Goal: Task Accomplishment & Management: Use online tool/utility

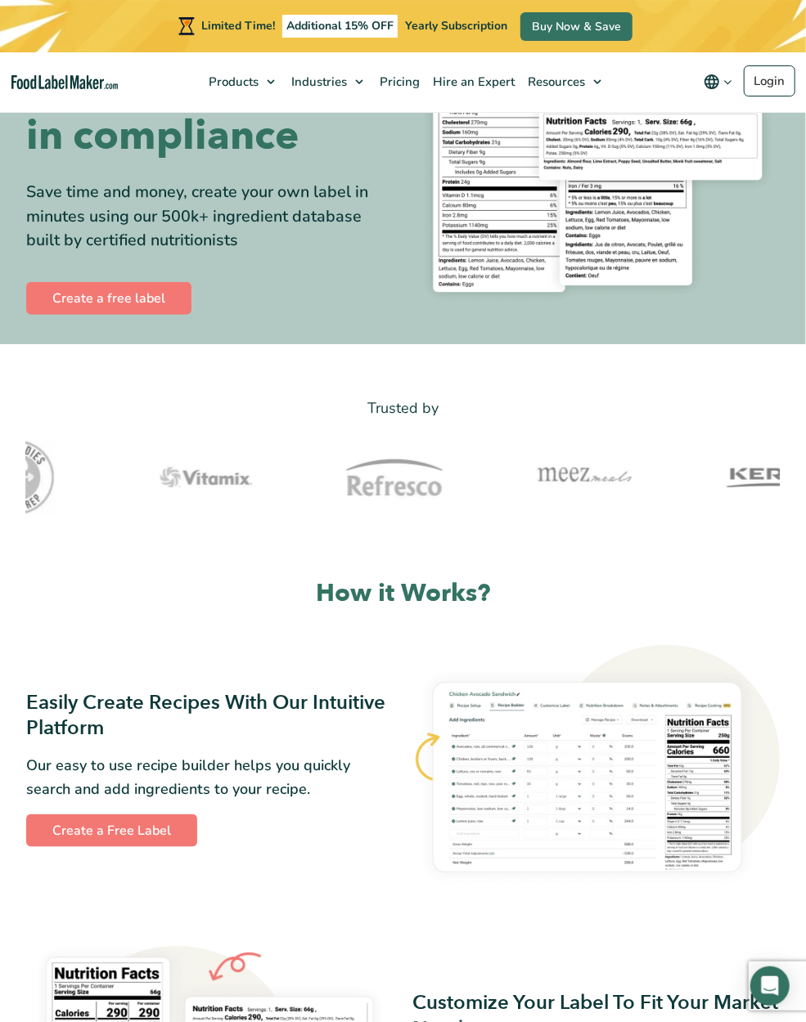
scroll to position [170, 0]
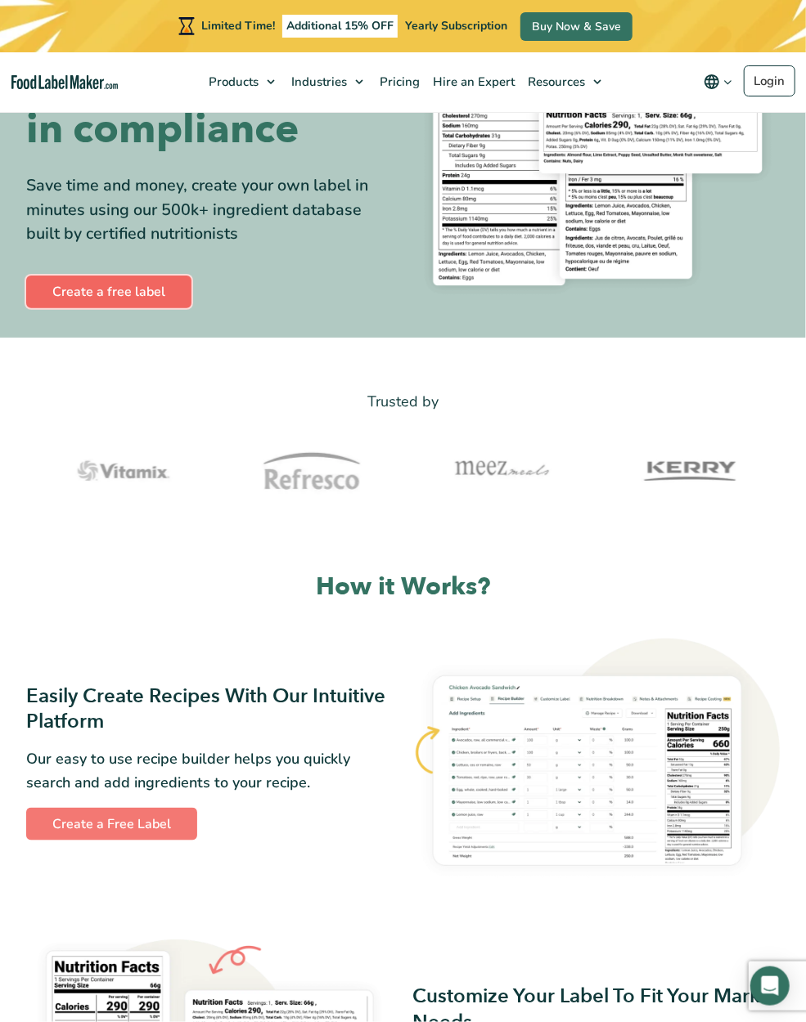
click at [106, 285] on link "Create a free label" at bounding box center [108, 292] width 165 height 33
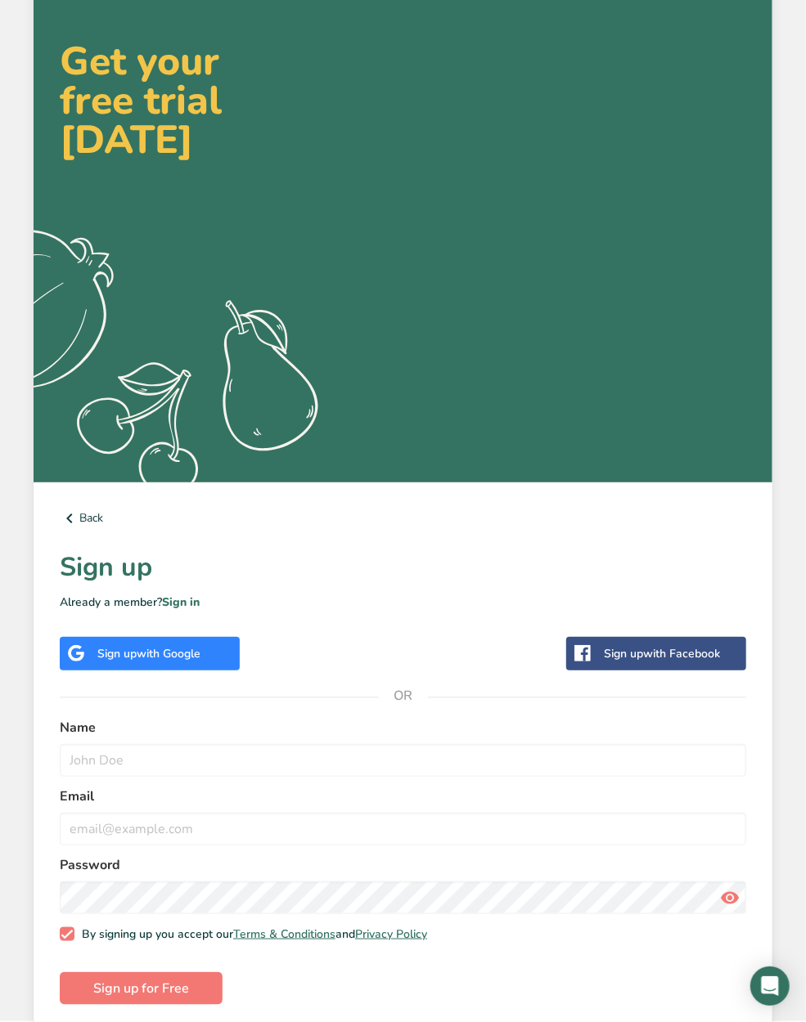
scroll to position [61, 0]
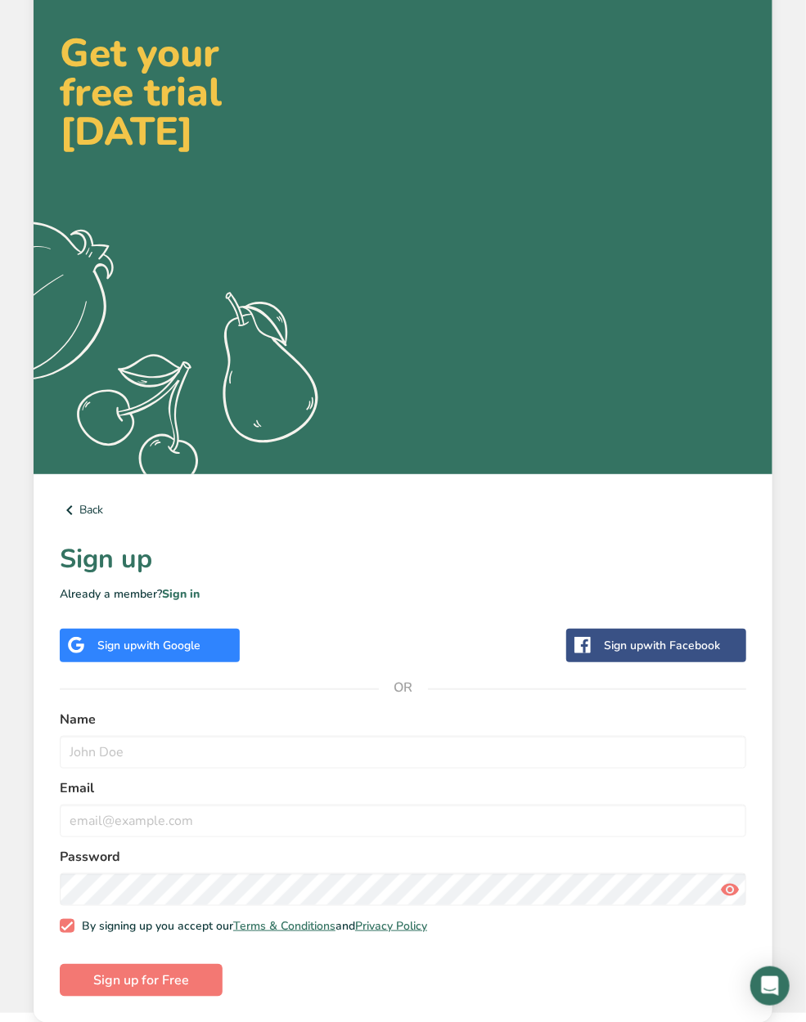
click at [153, 644] on span "with Google" at bounding box center [169, 646] width 64 height 16
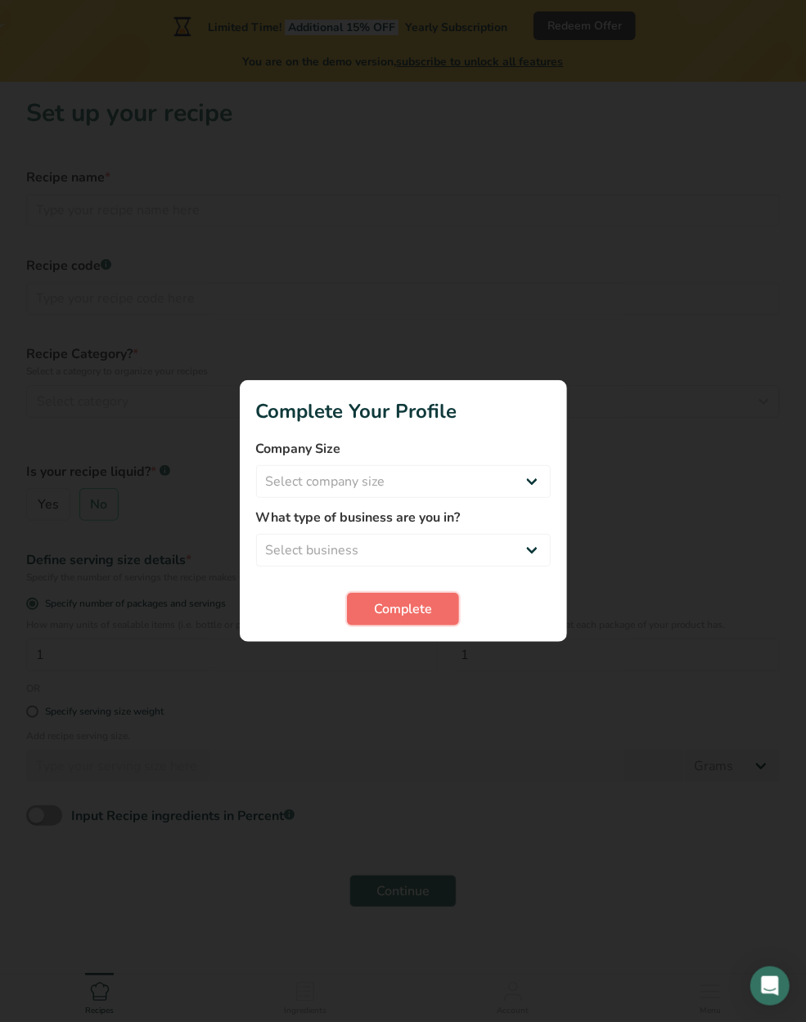
click at [418, 610] on span "Complete" at bounding box center [403, 609] width 58 height 20
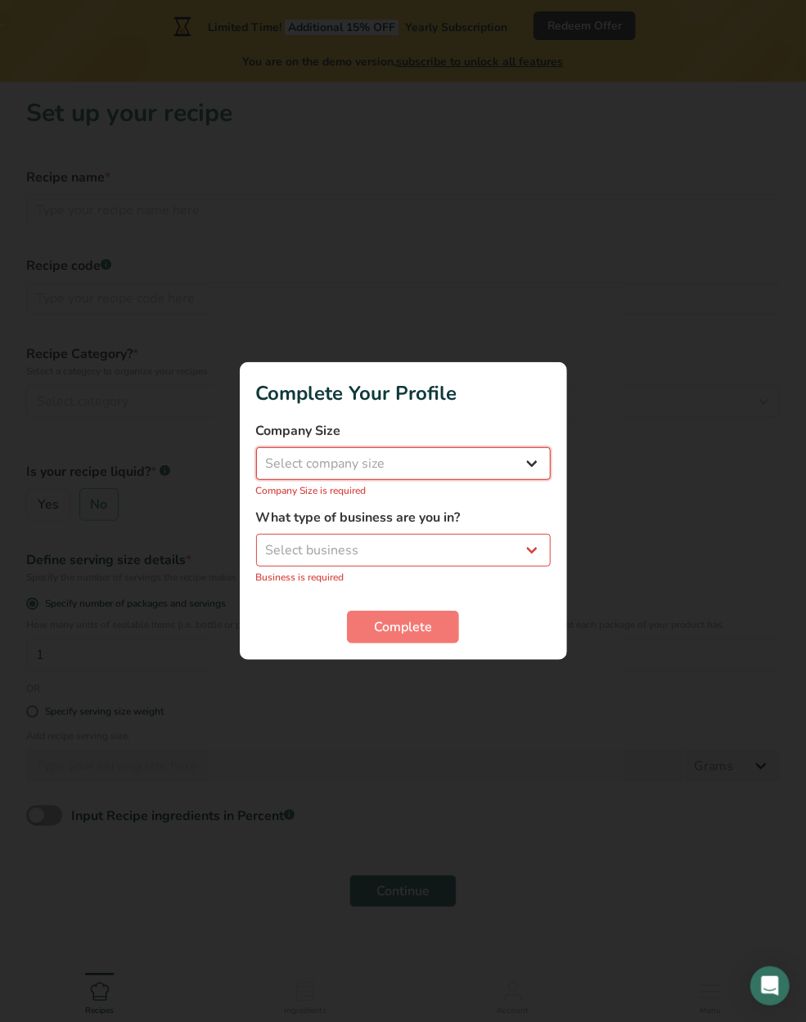
click at [256, 447] on select "Select company size Fewer than 10 Employees 10 to 50 Employees 51 to 500 Employ…" at bounding box center [403, 463] width 294 height 33
select select "1"
click option "Fewer than 10 Employees" at bounding box center [0, 0] width 0 height 0
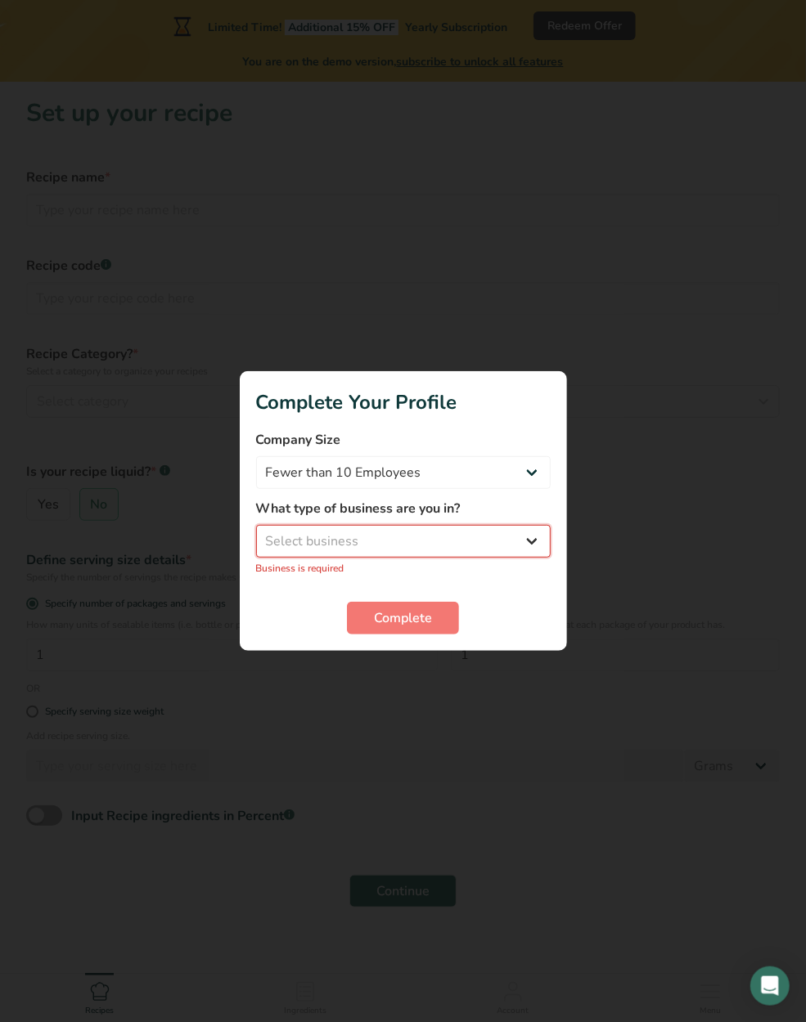
click at [256, 525] on select "Select business Packaged Food Manufacturer Restaurant & Cafe Bakery Meal Plans …" at bounding box center [403, 541] width 294 height 33
select select "7"
click option "Personal Trainer" at bounding box center [0, 0] width 0 height 0
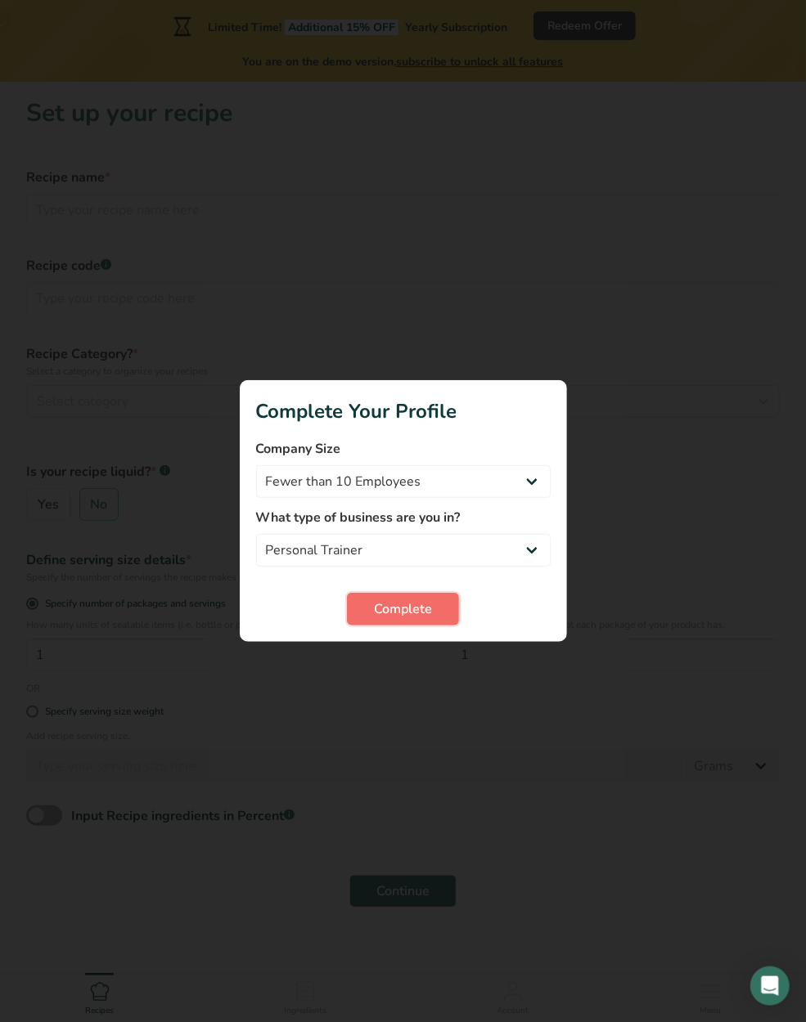
click at [395, 612] on span "Complete" at bounding box center [403, 609] width 58 height 20
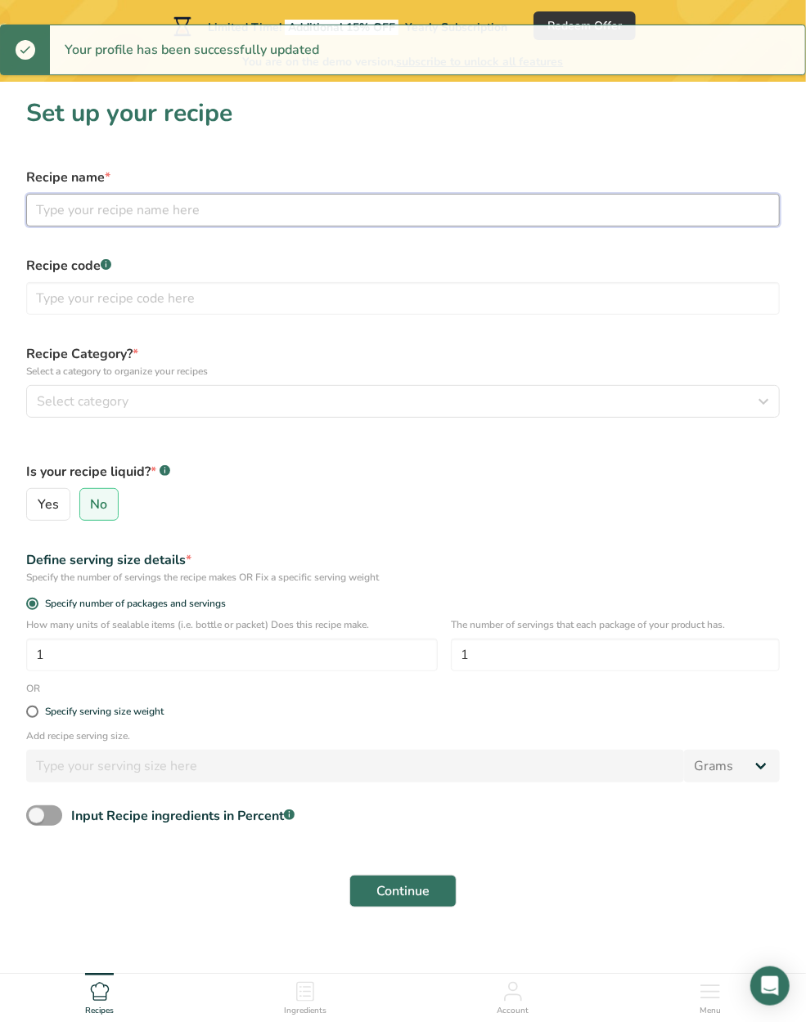
click at [127, 212] on input "text" at bounding box center [402, 210] width 753 height 33
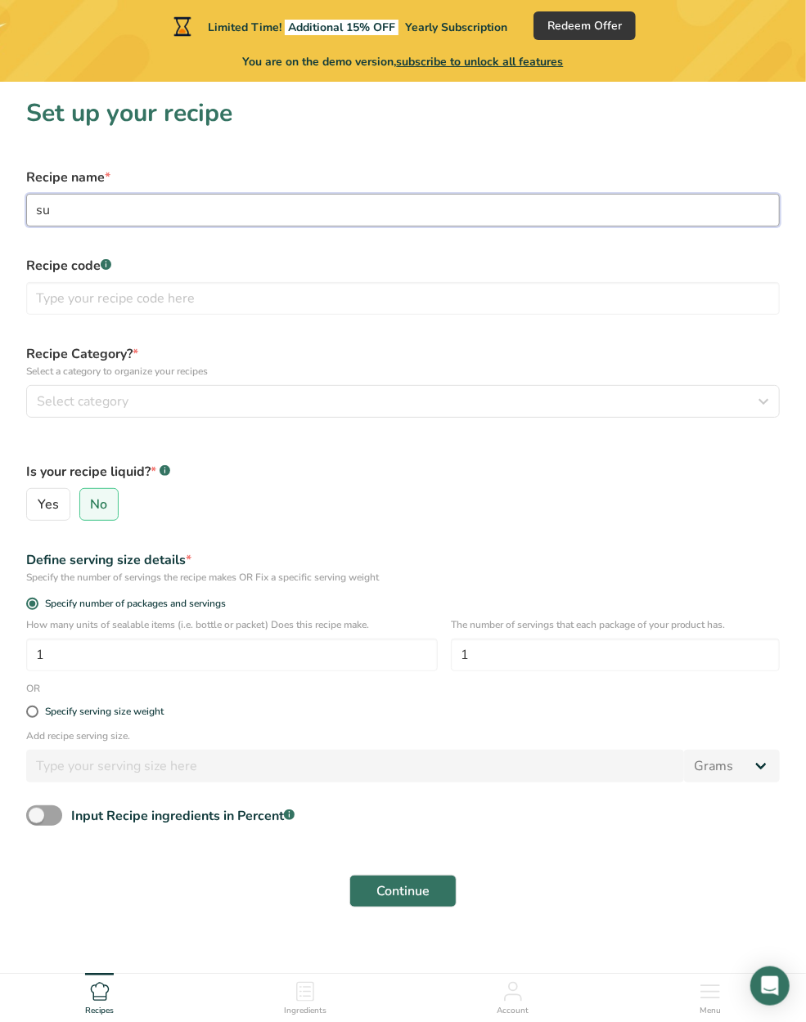
type input "s"
type input "Italian summer vegetable soup"
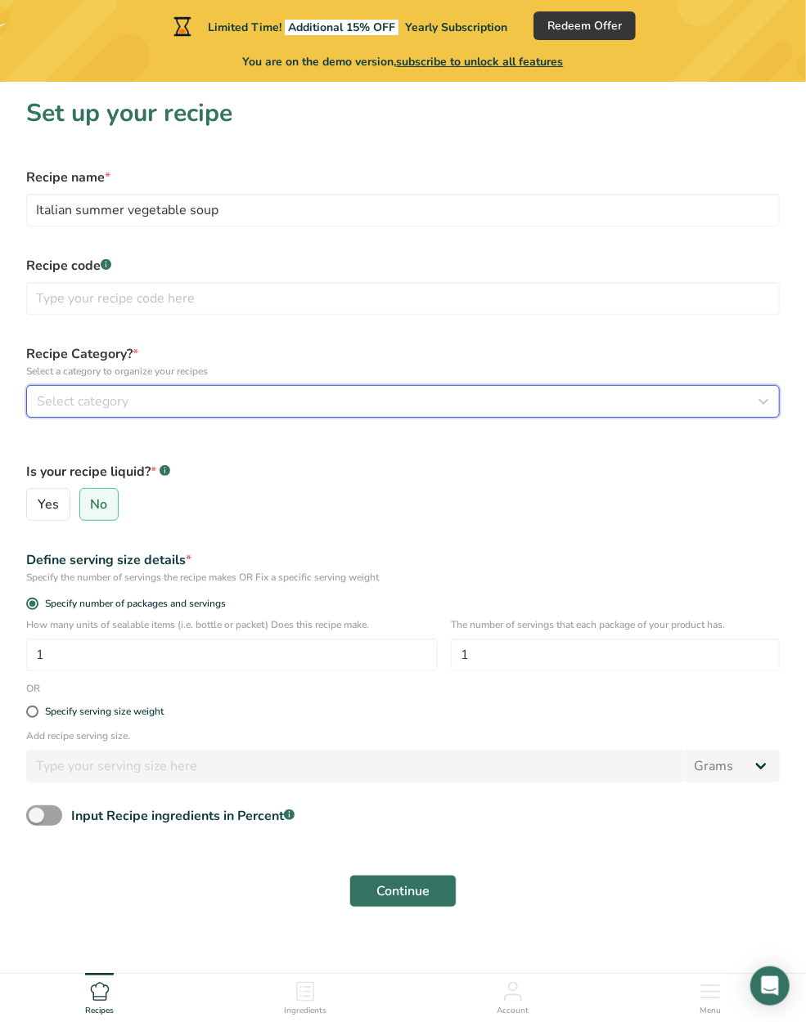
click at [100, 391] on button "Select category" at bounding box center [402, 401] width 753 height 33
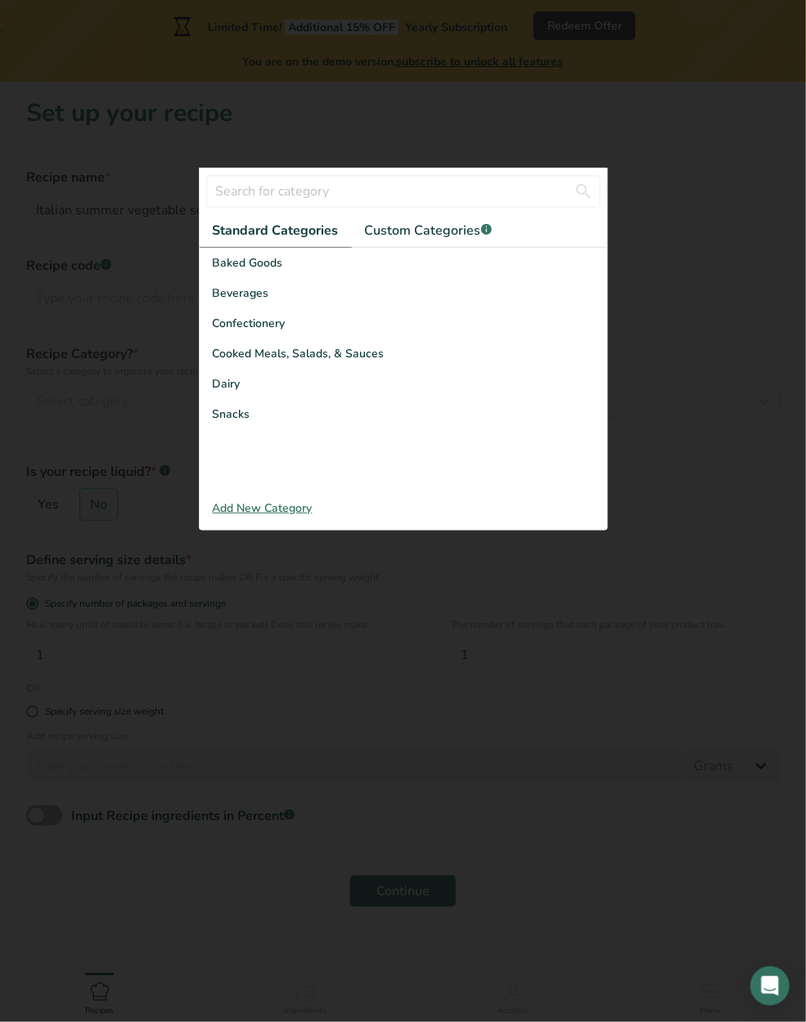
click at [263, 508] on div "Add New Category" at bounding box center [403, 508] width 407 height 17
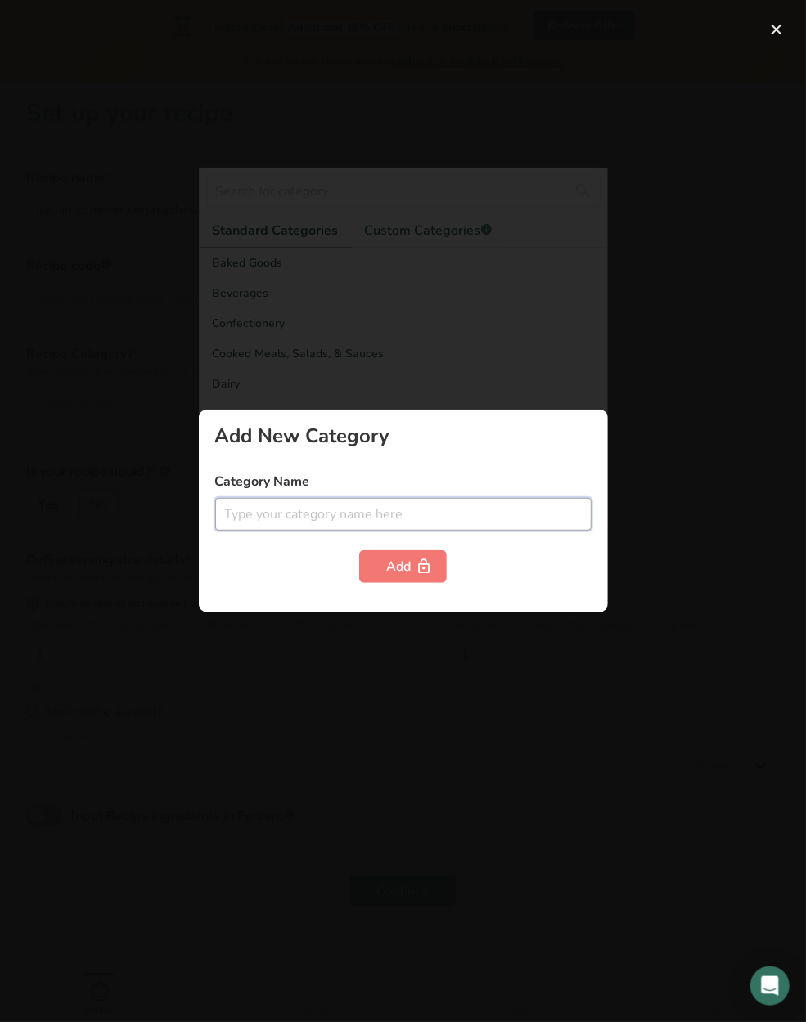
click at [250, 517] on input "text" at bounding box center [403, 514] width 376 height 33
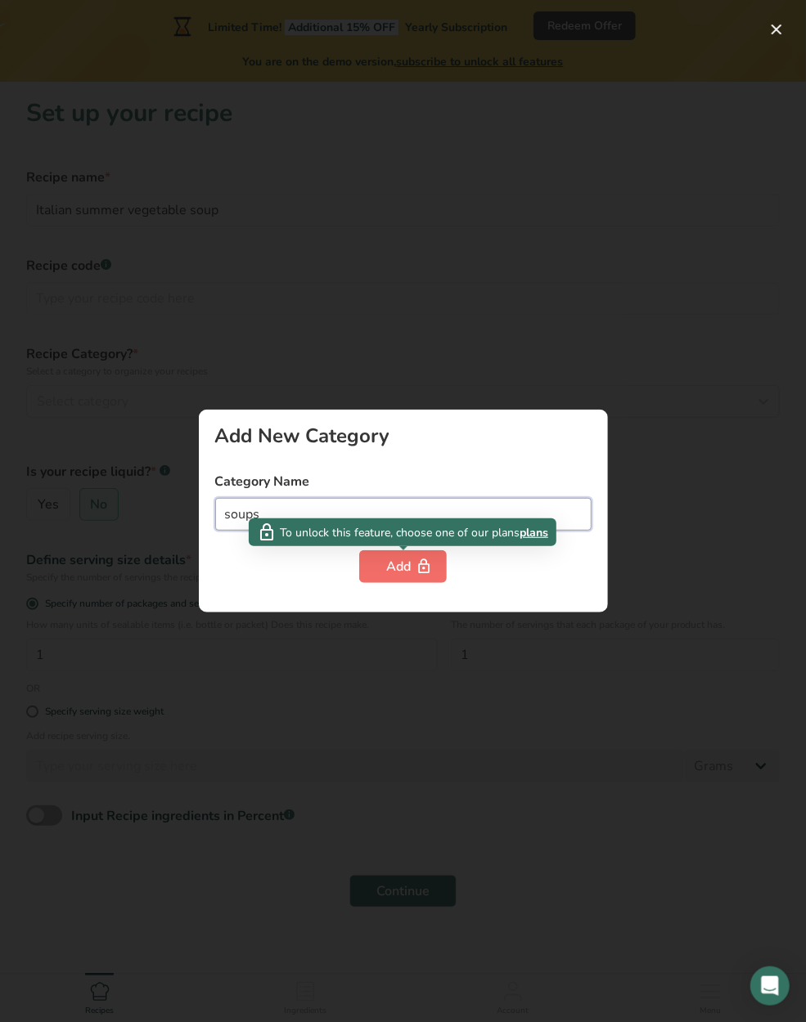
type input "soups"
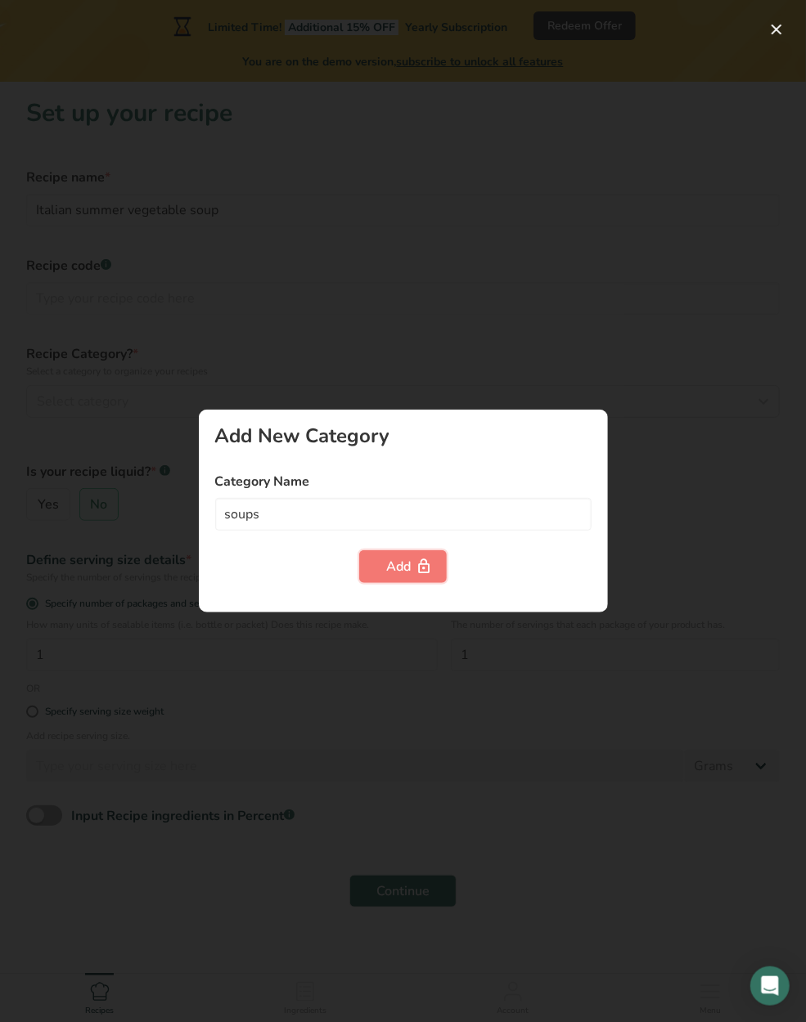
drag, startPoint x: 406, startPoint y: 563, endPoint x: 497, endPoint y: 637, distance: 117.4
click at [431, 662] on div "Add New Category Category Name soups Add" at bounding box center [403, 511] width 806 height 1022
click at [499, 634] on div at bounding box center [403, 511] width 806 height 1022
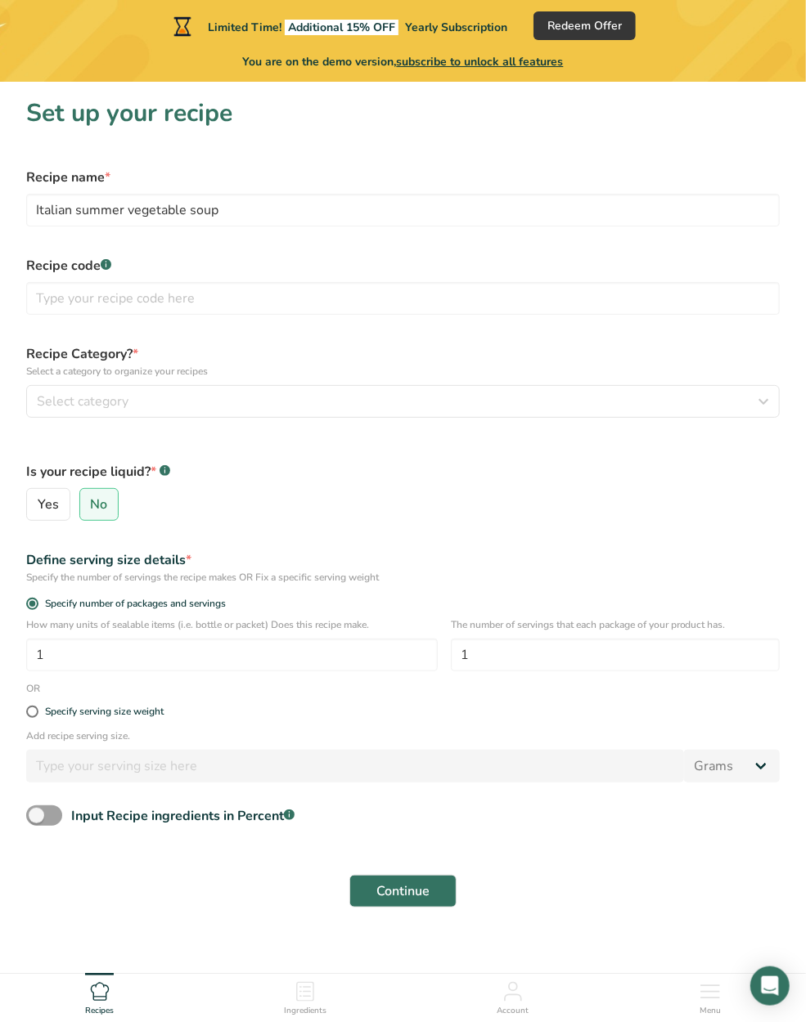
click at [253, 505] on div "Yes No" at bounding box center [402, 504] width 753 height 33
click at [42, 505] on span "Yes" at bounding box center [48, 504] width 21 height 16
click at [38, 505] on input "Yes" at bounding box center [32, 505] width 11 height 11
radio input "true"
radio input "false"
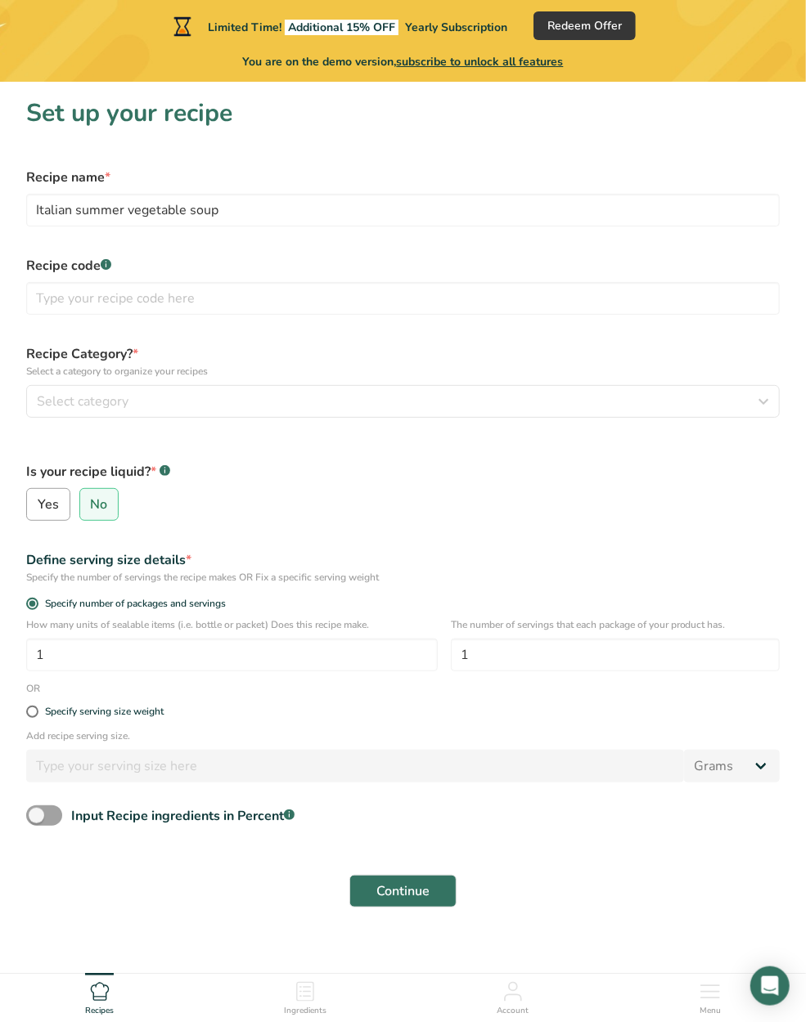
select select "22"
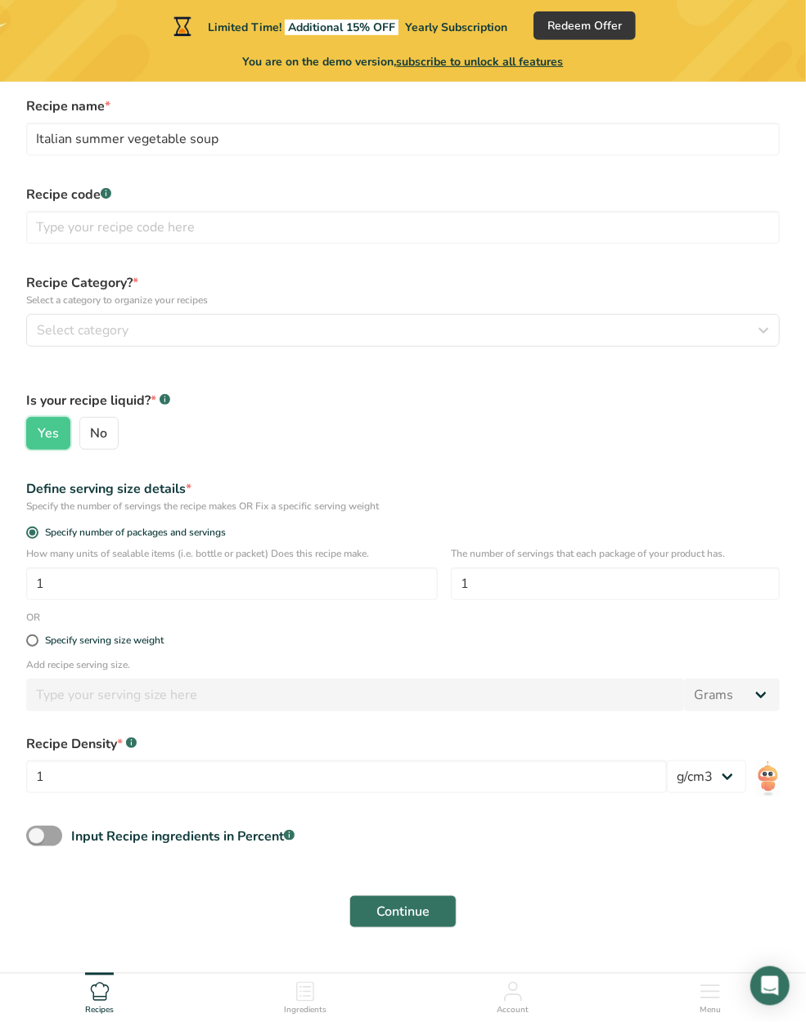
scroll to position [123, 0]
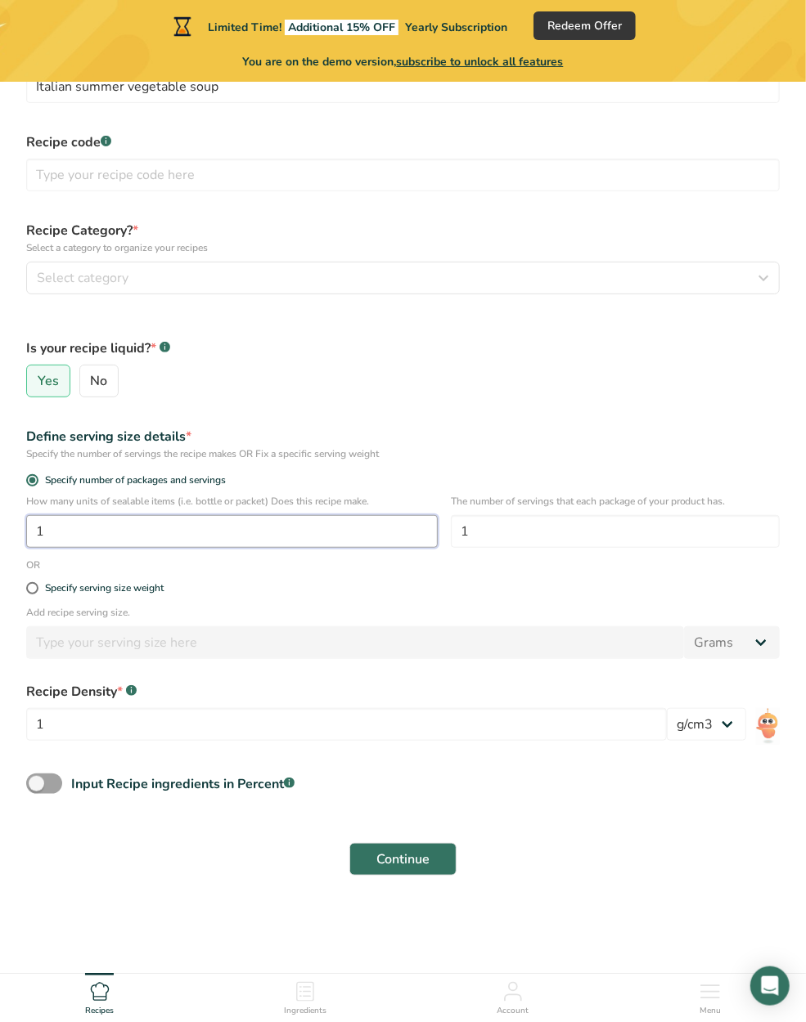
click at [150, 529] on input "1" at bounding box center [231, 531] width 411 height 33
type input "12"
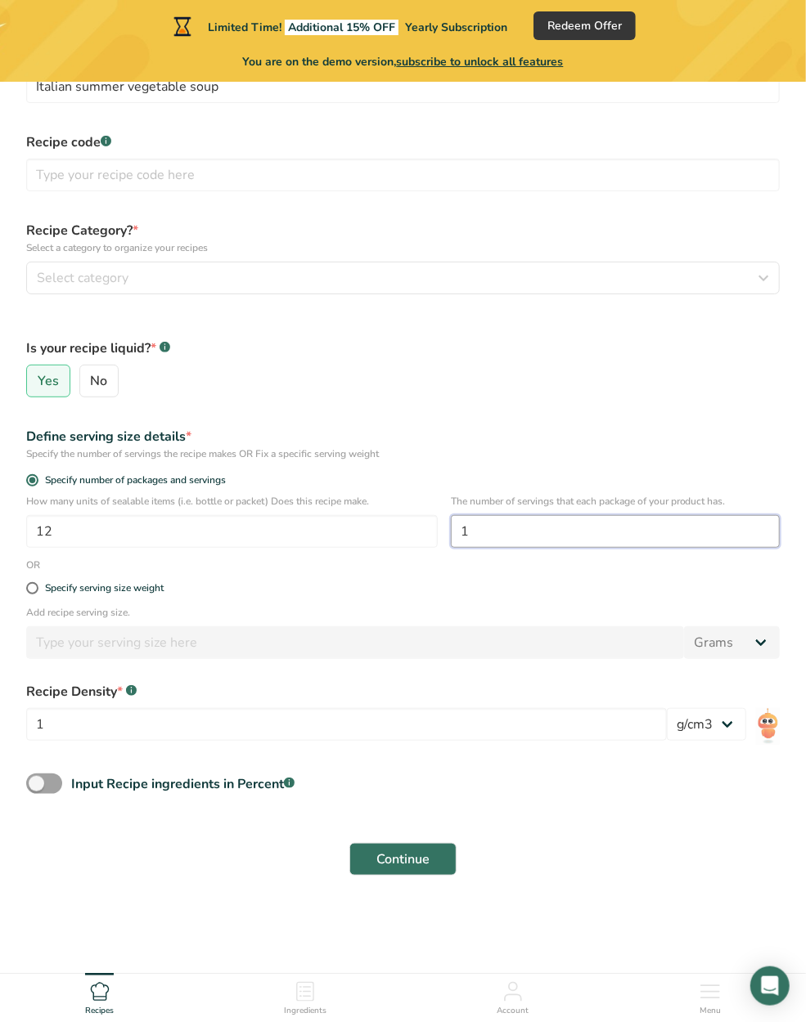
click at [519, 529] on input "1" at bounding box center [615, 531] width 329 height 33
click at [409, 856] on span "Continue" at bounding box center [402, 860] width 53 height 20
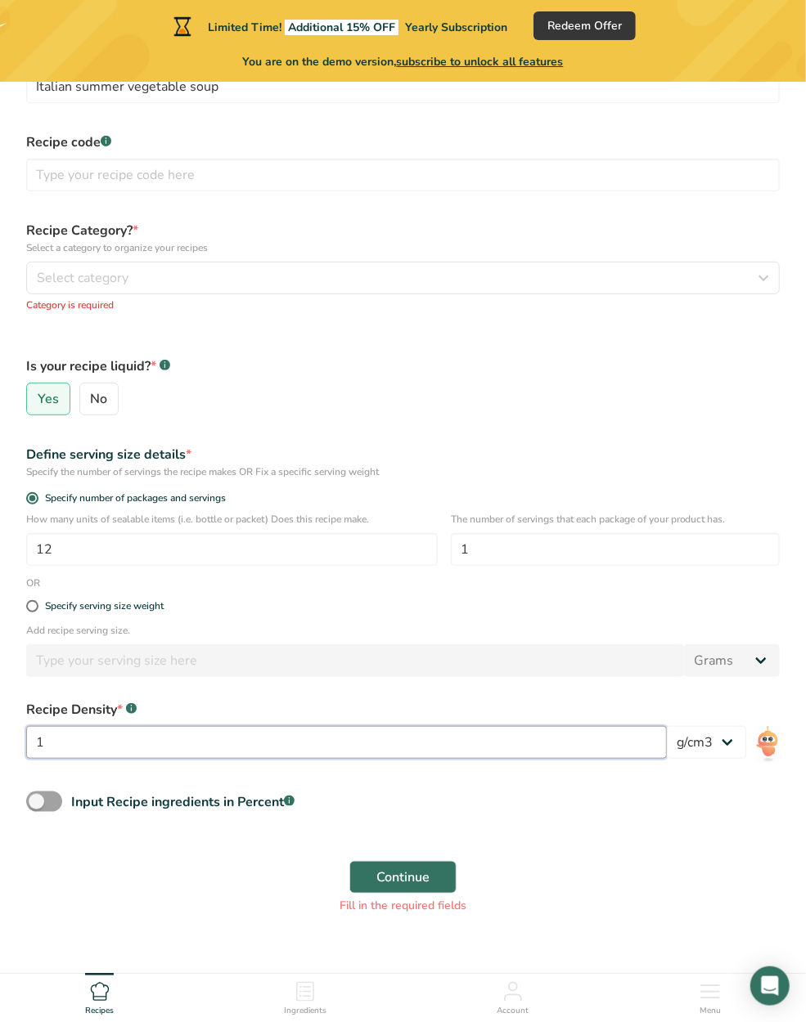
click at [127, 738] on input "1" at bounding box center [346, 742] width 640 height 33
click at [666, 726] on select "lb/ft3 g/cm3" at bounding box center [705, 742] width 79 height 33
click at [139, 743] on input "1" at bounding box center [346, 742] width 640 height 33
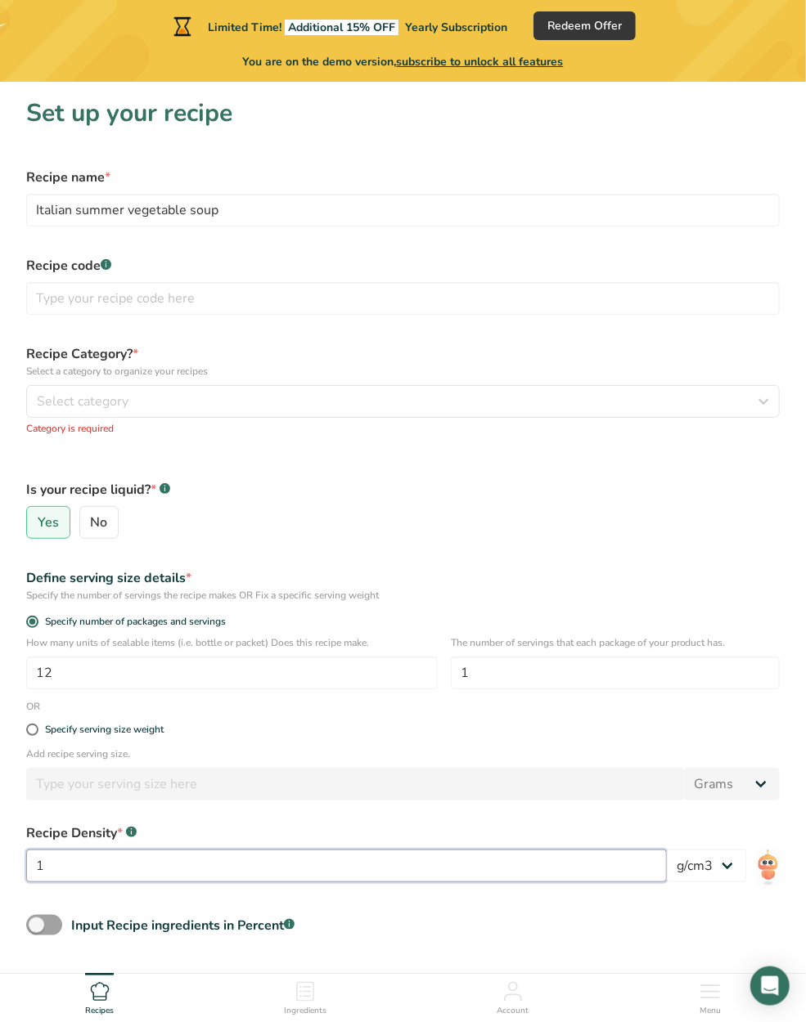
scroll to position [162, 0]
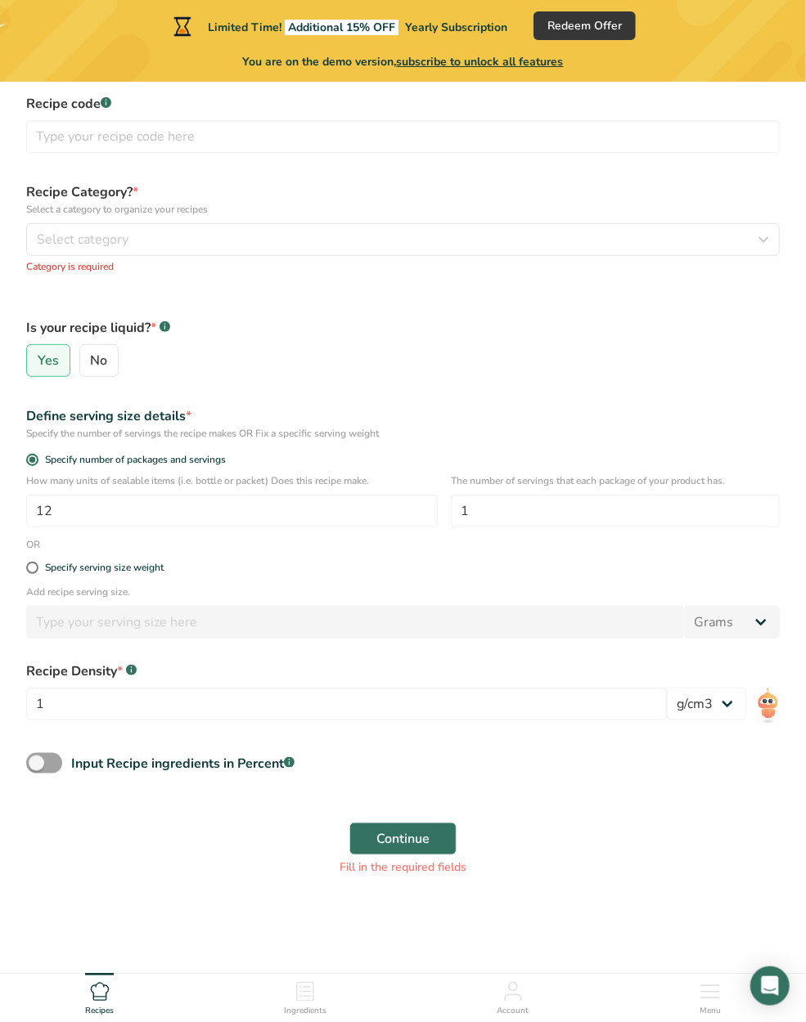
click at [306, 991] on icon at bounding box center [307, 992] width 8 height 2
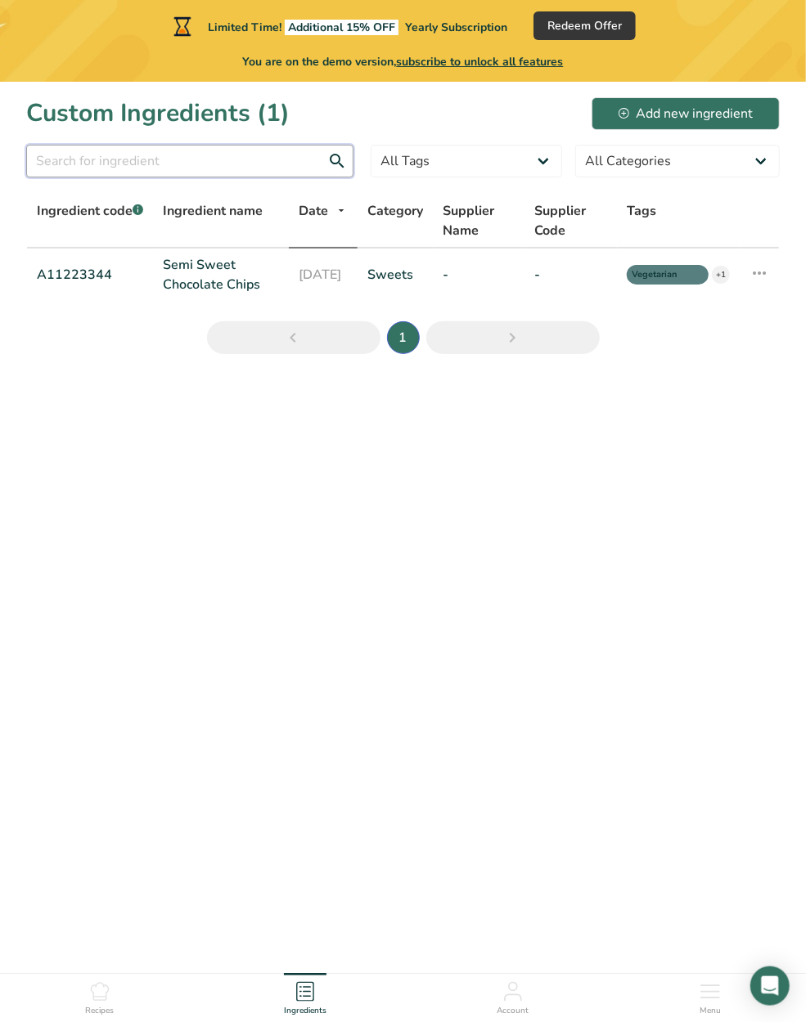
click at [98, 156] on input "text" at bounding box center [189, 161] width 327 height 33
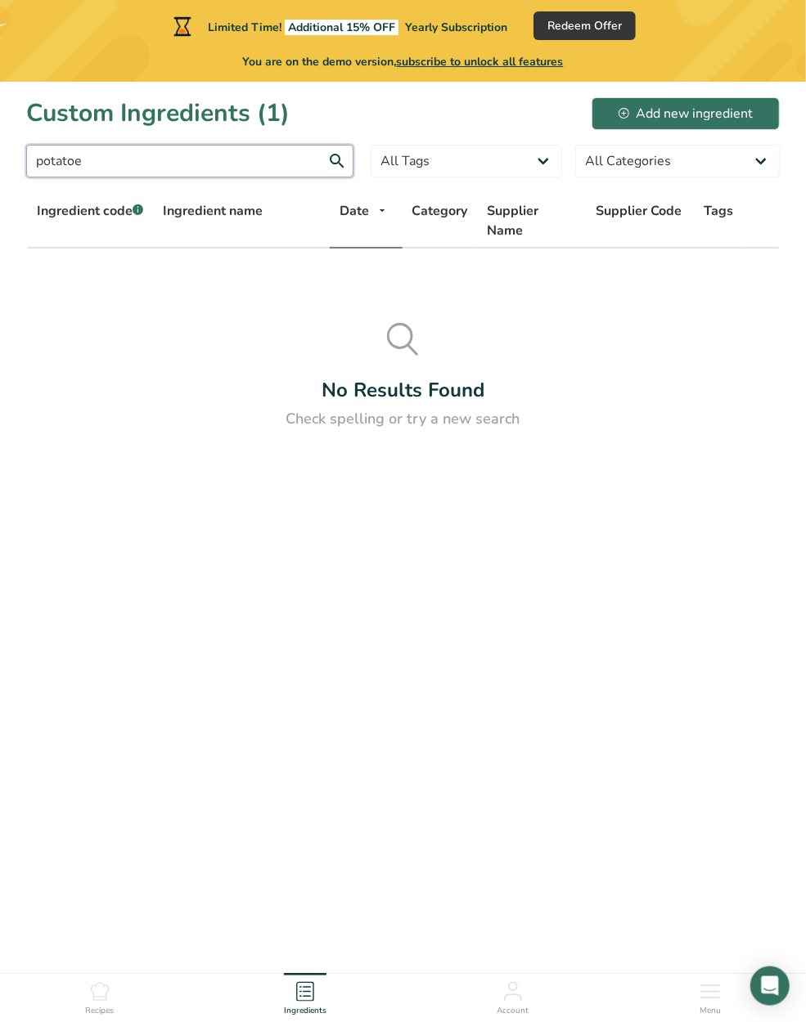
type input "potatoe"
